Goal: Transaction & Acquisition: Purchase product/service

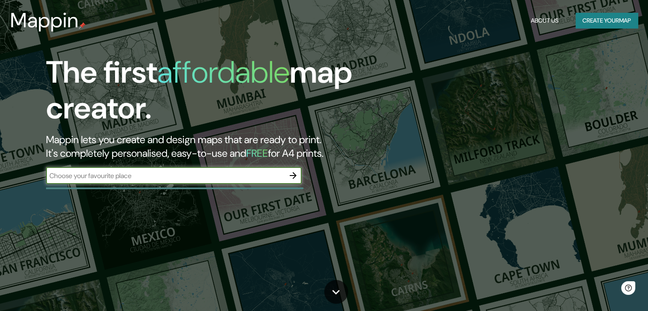
click at [231, 174] on input "text" at bounding box center [165, 176] width 239 height 10
type input "rosario"
click at [294, 179] on icon "button" at bounding box center [293, 176] width 10 height 10
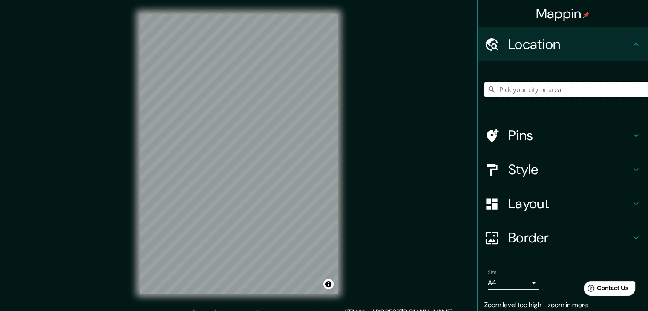
click at [526, 91] on input "Pick your city or area" at bounding box center [567, 89] width 164 height 15
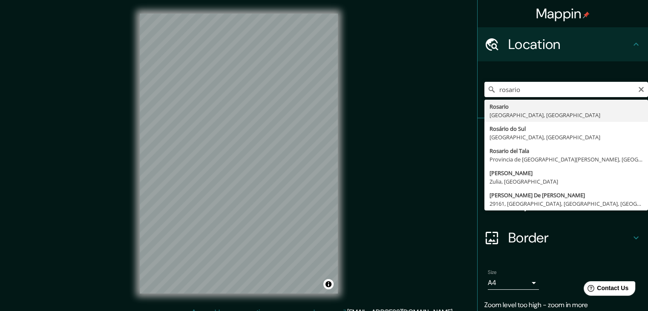
type input "[GEOGRAPHIC_DATA], [GEOGRAPHIC_DATA], [GEOGRAPHIC_DATA]"
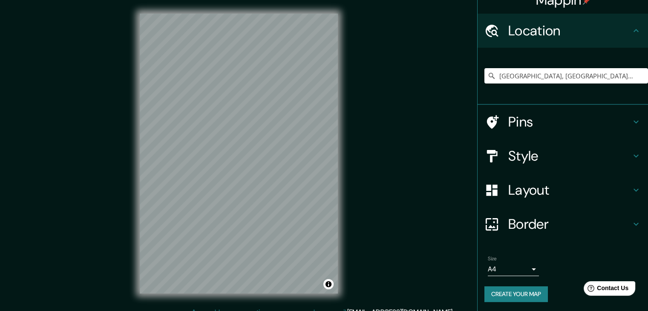
scroll to position [14, 0]
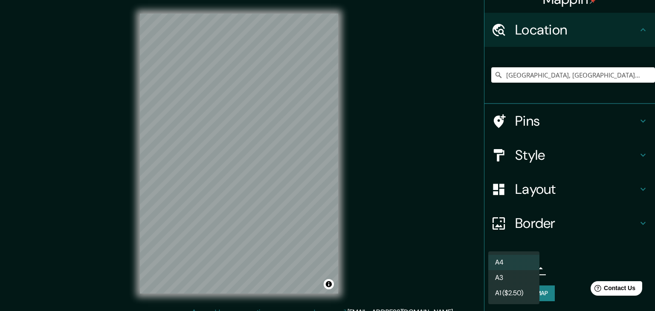
drag, startPoint x: 524, startPoint y: 261, endPoint x: 523, endPoint y: 265, distance: 4.5
click at [523, 263] on body "Mappin Location [GEOGRAPHIC_DATA], [GEOGRAPHIC_DATA], [GEOGRAPHIC_DATA] Pins St…" at bounding box center [327, 155] width 655 height 311
click at [527, 278] on li "A3" at bounding box center [513, 277] width 51 height 15
click at [522, 268] on body "Mappin Location [GEOGRAPHIC_DATA], [GEOGRAPHIC_DATA], [GEOGRAPHIC_DATA] Pins St…" at bounding box center [327, 155] width 655 height 311
click at [521, 263] on li "A4" at bounding box center [513, 262] width 51 height 15
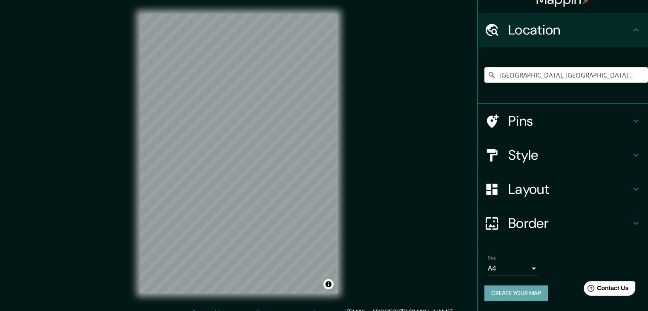
click at [530, 292] on button "Create your map" at bounding box center [517, 294] width 64 height 16
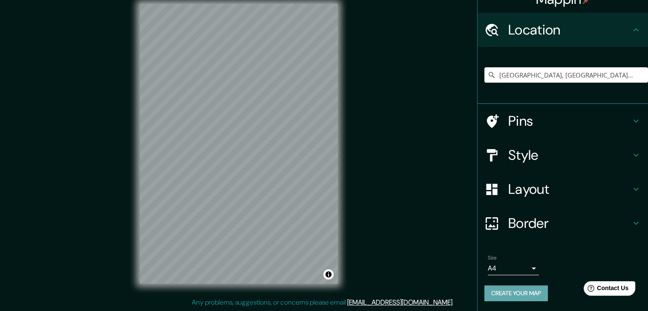
click at [530, 293] on button "Create your map" at bounding box center [517, 294] width 64 height 16
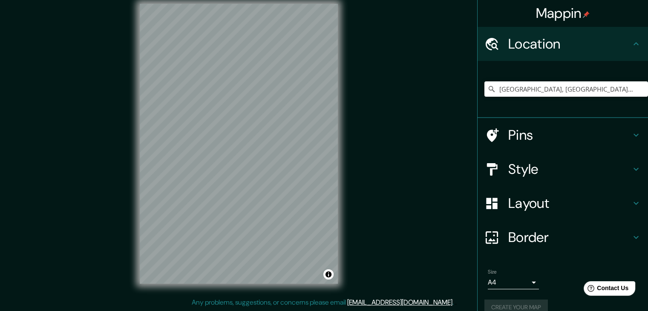
scroll to position [0, 0]
click at [543, 173] on h4 "Style" at bounding box center [570, 169] width 123 height 17
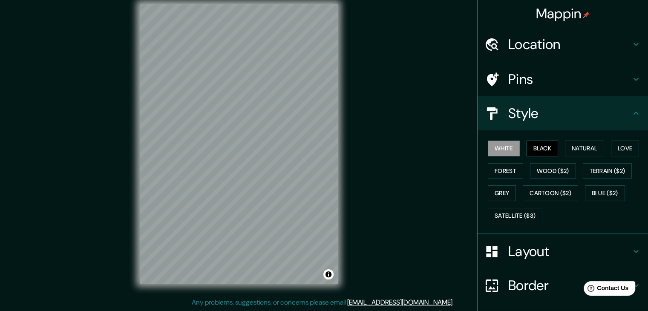
click at [544, 151] on button "Black" at bounding box center [543, 149] width 32 height 16
click at [498, 145] on button "White" at bounding box center [504, 149] width 32 height 16
click at [504, 166] on button "Forest" at bounding box center [505, 171] width 35 height 16
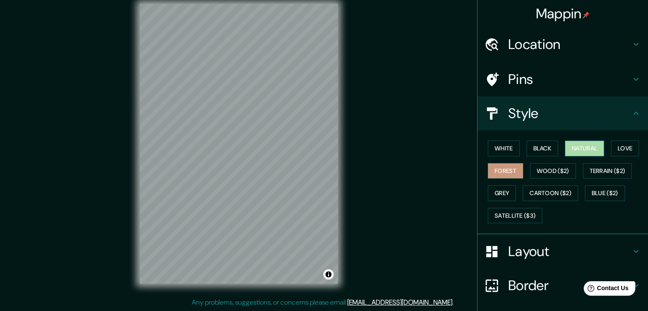
click at [578, 152] on button "Natural" at bounding box center [584, 149] width 39 height 16
click at [626, 148] on button "Love" at bounding box center [625, 149] width 28 height 16
click at [595, 149] on button "Natural" at bounding box center [584, 149] width 39 height 16
drag, startPoint x: 376, startPoint y: 190, endPoint x: 380, endPoint y: 194, distance: 6.1
click at [380, 194] on div "Mappin Location [GEOGRAPHIC_DATA], [GEOGRAPHIC_DATA], [GEOGRAPHIC_DATA] Pins St…" at bounding box center [324, 150] width 648 height 321
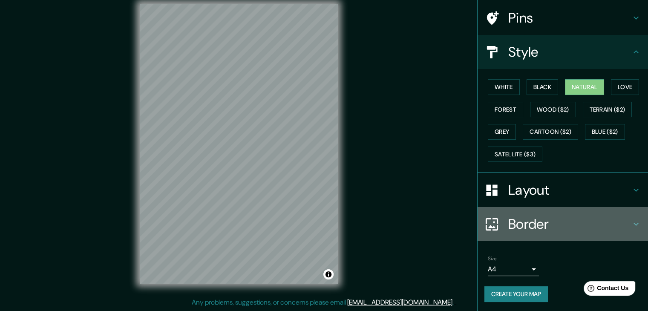
click at [559, 219] on h4 "Border" at bounding box center [570, 224] width 123 height 17
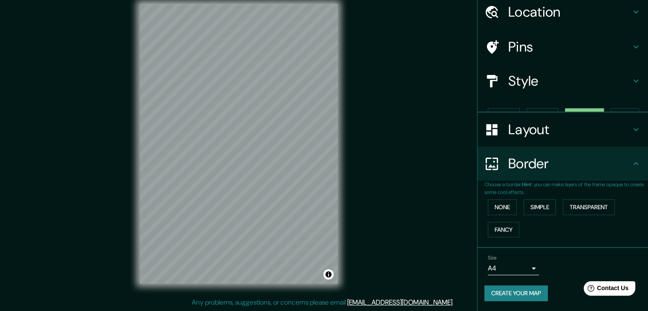
scroll to position [18, 0]
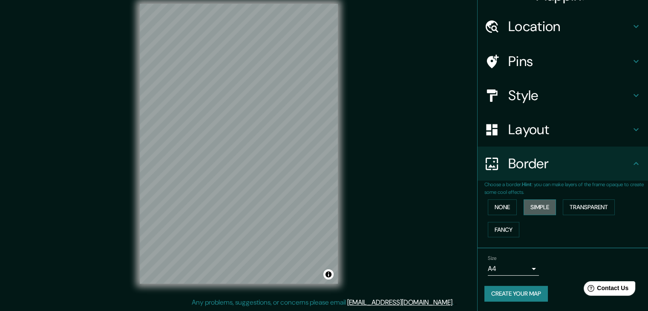
click at [534, 205] on button "Simple" at bounding box center [540, 208] width 32 height 16
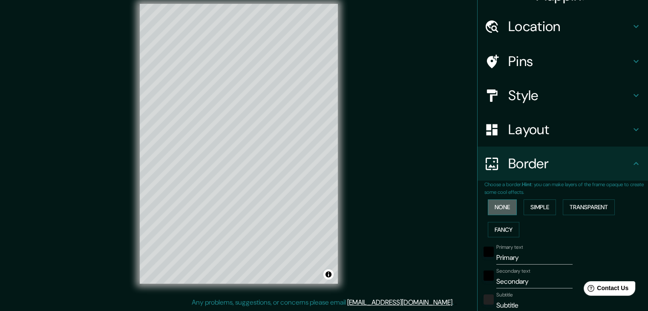
click at [501, 206] on button "None" at bounding box center [502, 208] width 29 height 16
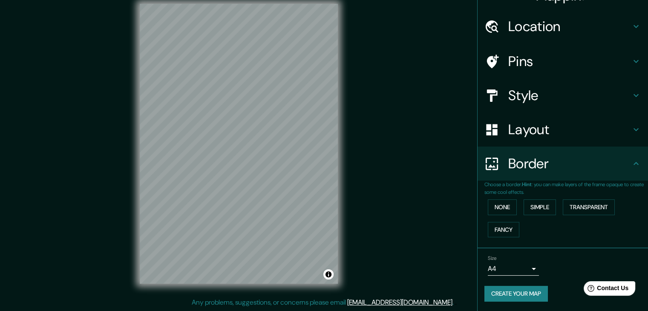
click at [541, 137] on h4 "Layout" at bounding box center [570, 129] width 123 height 17
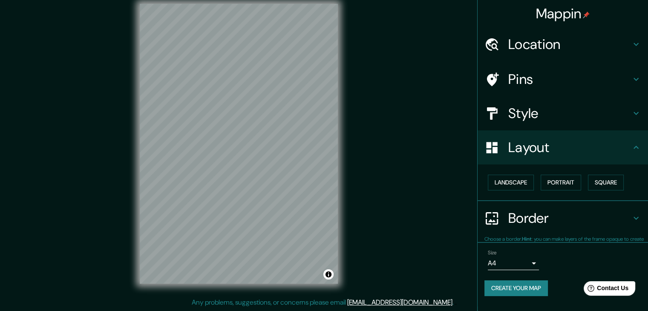
scroll to position [0, 0]
click at [531, 184] on button "Landscape" at bounding box center [511, 183] width 46 height 16
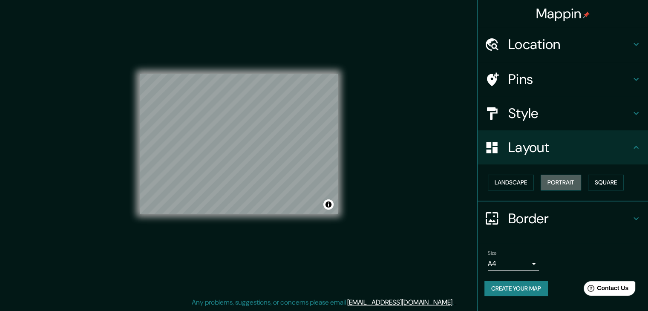
click at [558, 185] on button "Portrait" at bounding box center [561, 183] width 41 height 16
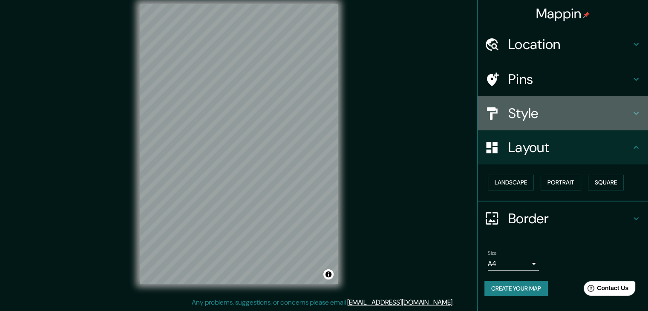
click at [559, 119] on h4 "Style" at bounding box center [570, 113] width 123 height 17
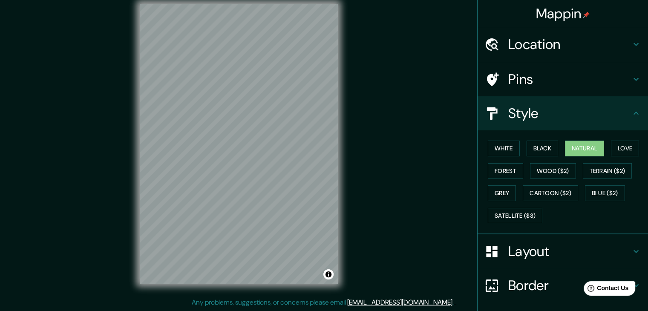
click at [553, 51] on h4 "Location" at bounding box center [570, 44] width 123 height 17
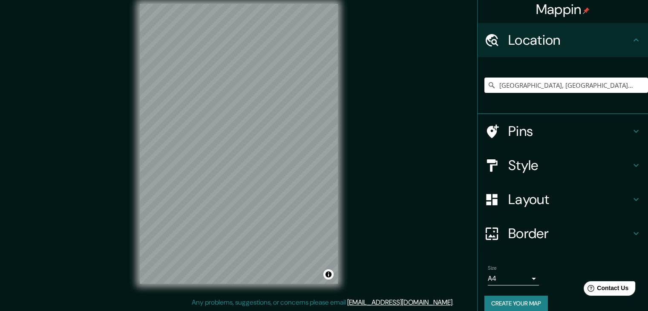
scroll to position [14, 0]
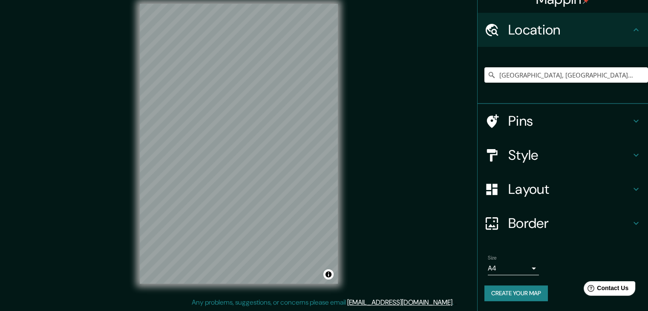
click at [505, 292] on button "Create your map" at bounding box center [517, 294] width 64 height 16
click at [505, 292] on div "Create your map" at bounding box center [563, 294] width 157 height 16
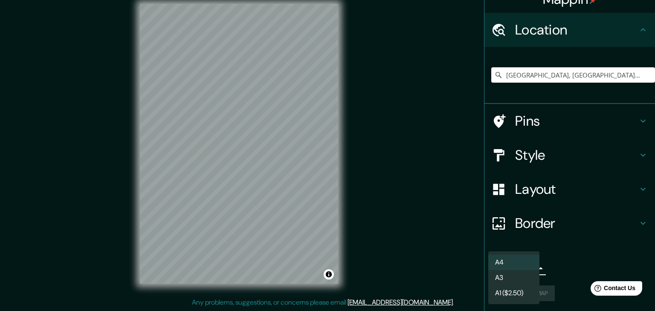
click at [527, 270] on body "Mappin Location [GEOGRAPHIC_DATA], [GEOGRAPHIC_DATA], [GEOGRAPHIC_DATA] Pins St…" at bounding box center [327, 145] width 655 height 311
click at [532, 278] on li "A3" at bounding box center [513, 277] width 51 height 15
click at [530, 272] on body "Mappin Location [GEOGRAPHIC_DATA], [GEOGRAPHIC_DATA], [GEOGRAPHIC_DATA] Pins St…" at bounding box center [327, 145] width 655 height 311
click at [530, 264] on li "A4" at bounding box center [513, 262] width 51 height 15
type input "single"
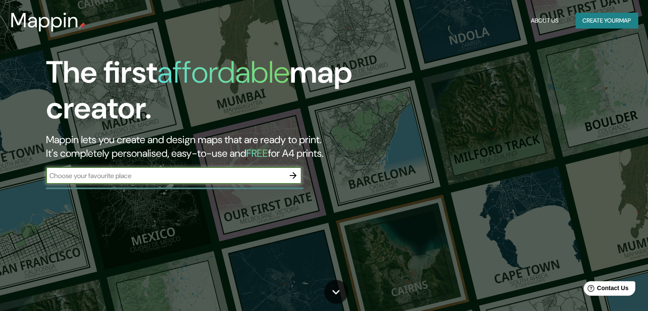
click at [590, 23] on button "Create your map" at bounding box center [607, 21] width 62 height 16
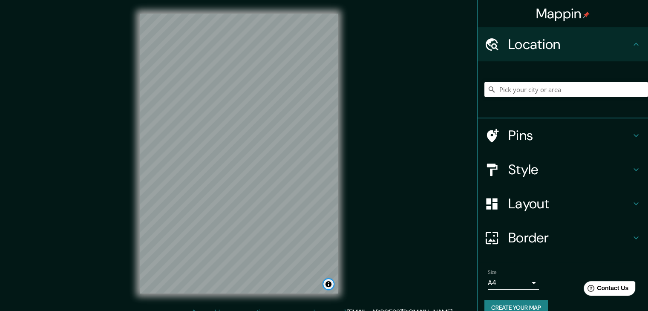
click at [331, 284] on button "Toggle attribution" at bounding box center [329, 284] width 10 height 10
click at [534, 87] on input "Pick your city or area" at bounding box center [567, 89] width 164 height 15
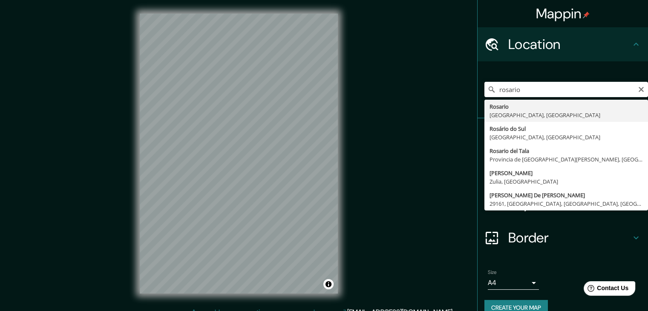
type input "[GEOGRAPHIC_DATA], [GEOGRAPHIC_DATA], [GEOGRAPHIC_DATA]"
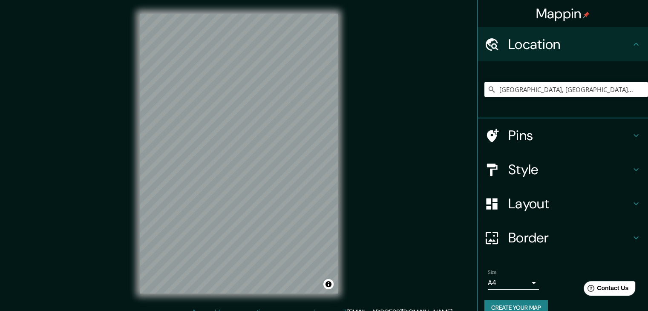
click at [522, 302] on button "Create your map" at bounding box center [517, 308] width 64 height 16
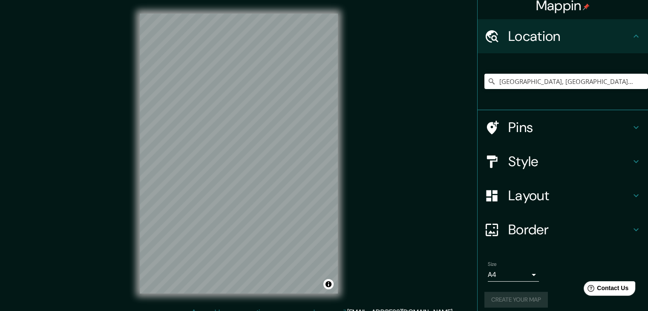
scroll to position [14, 0]
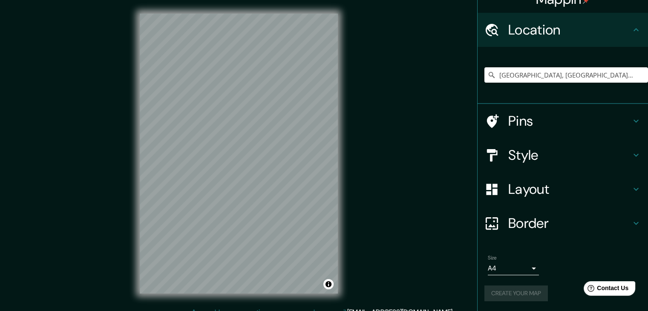
click at [530, 294] on div "Create your map" at bounding box center [563, 294] width 157 height 16
click at [507, 295] on button "Create your map" at bounding box center [517, 294] width 64 height 16
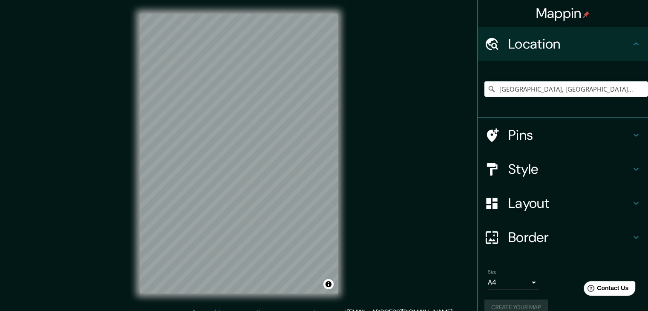
scroll to position [0, 0]
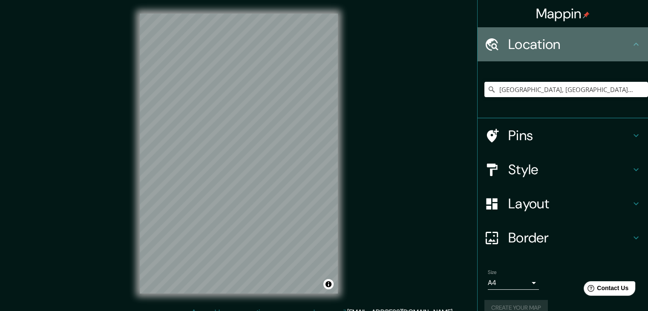
click at [554, 49] on h4 "Location" at bounding box center [570, 44] width 123 height 17
click at [635, 44] on div "Location" at bounding box center [563, 44] width 171 height 34
click at [632, 44] on icon at bounding box center [636, 44] width 10 height 10
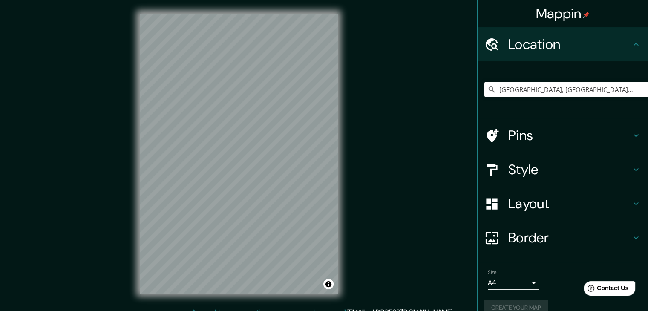
click at [631, 45] on icon at bounding box center [636, 44] width 10 height 10
click at [631, 139] on icon at bounding box center [636, 135] width 10 height 10
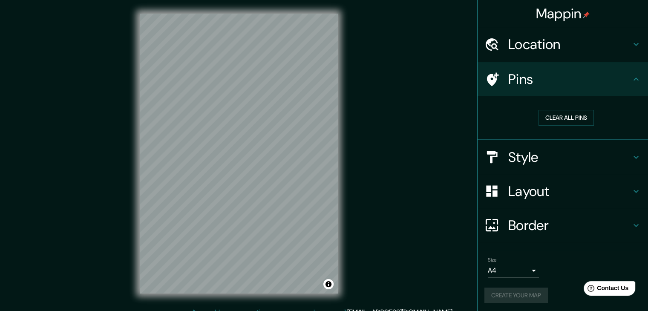
click at [631, 81] on icon at bounding box center [636, 79] width 10 height 10
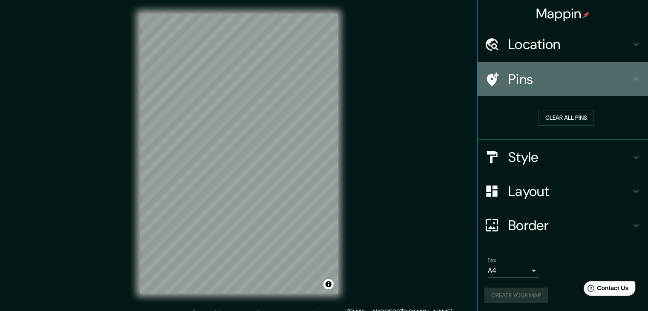
click at [633, 79] on icon at bounding box center [636, 79] width 10 height 10
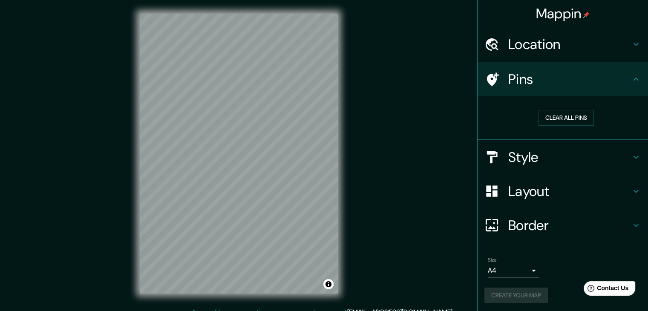
click at [634, 78] on icon at bounding box center [636, 79] width 5 height 3
click at [579, 118] on button "Clear all pins" at bounding box center [566, 118] width 55 height 16
click at [509, 297] on button "Create your map" at bounding box center [517, 296] width 64 height 16
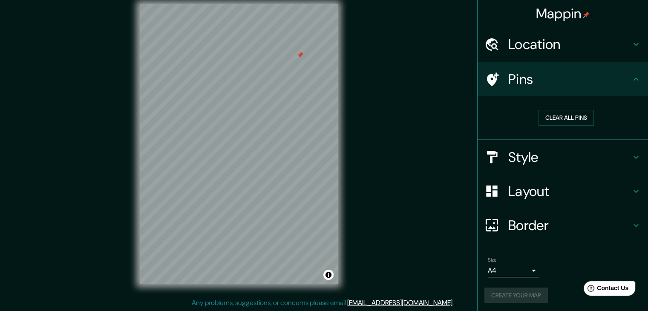
scroll to position [10, 0]
click at [550, 117] on button "Clear all pins" at bounding box center [566, 118] width 55 height 16
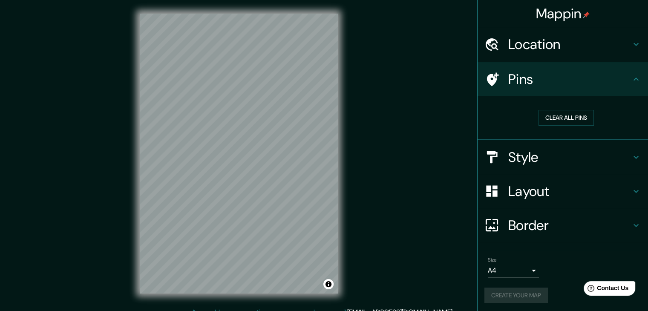
scroll to position [0, 0]
